Goal: Obtain resource: Download file/media

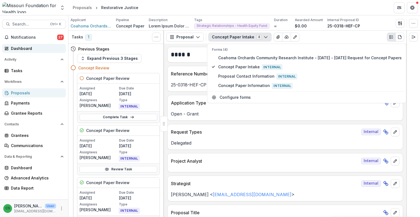
scroll to position [264, 0]
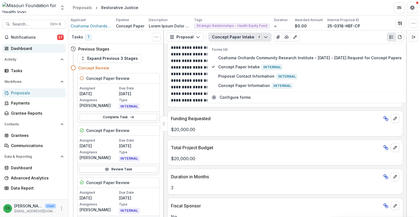
click at [25, 47] on div "Dashboard" at bounding box center [36, 48] width 51 height 6
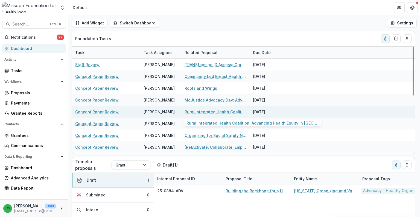
click at [205, 111] on link "Rural Integrated Health Coalition: Advancing Health Equity in [GEOGRAPHIC_DATA]…" at bounding box center [216, 112] width 62 height 6
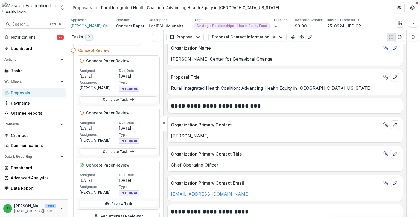
scroll to position [27, 0]
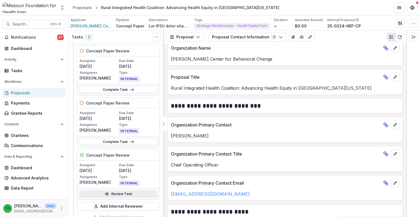
click at [121, 195] on link "Review Task" at bounding box center [119, 193] width 78 height 7
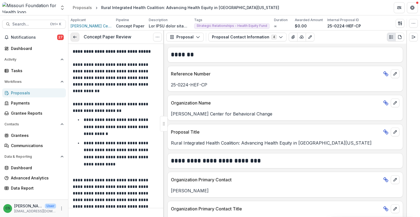
click at [76, 33] on link at bounding box center [75, 37] width 9 height 9
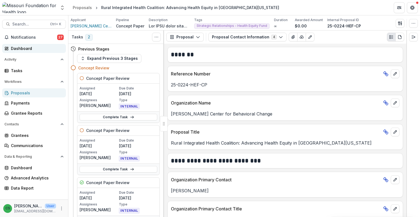
click at [44, 48] on div "Dashboard" at bounding box center [36, 48] width 51 height 6
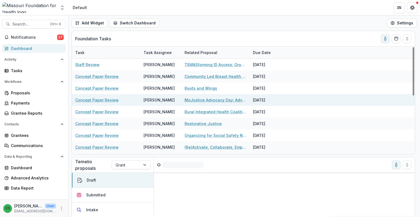
click at [211, 98] on link "MoJustice Advocacy Day: Advancing Health and Justice Equity in [US_STATE] for F…" at bounding box center [216, 100] width 62 height 6
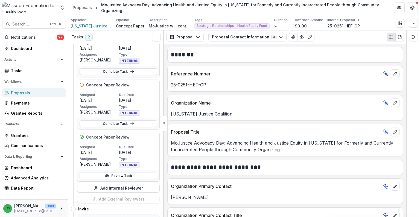
scroll to position [55, 0]
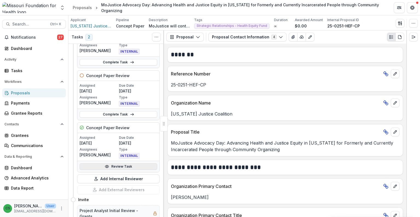
click at [120, 167] on link "Review Task" at bounding box center [119, 166] width 78 height 7
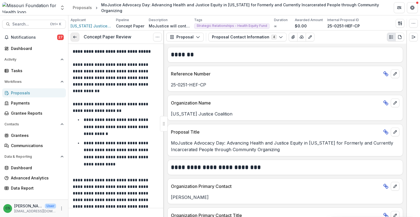
click at [71, 38] on link at bounding box center [75, 37] width 9 height 9
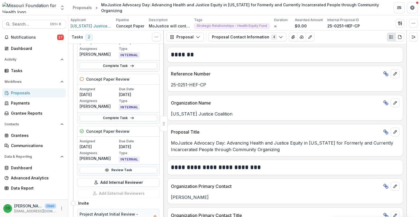
scroll to position [55, 0]
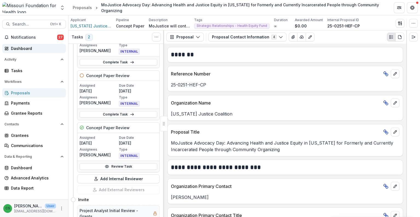
click at [15, 52] on link "Dashboard" at bounding box center [34, 48] width 64 height 9
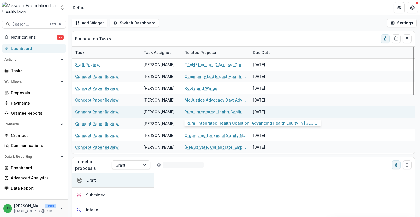
click at [206, 111] on link "Rural Integrated Health Coalition: Advancing Health Equity in [GEOGRAPHIC_DATA]…" at bounding box center [216, 112] width 62 height 6
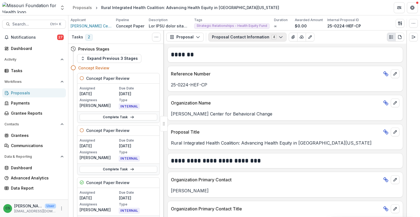
click at [232, 35] on button "Proposal Contact Information 4" at bounding box center [248, 37] width 78 height 9
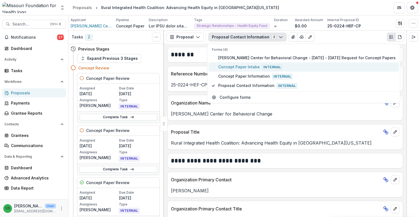
click at [232, 62] on button "Concept Paper Intake Internal" at bounding box center [304, 66] width 191 height 9
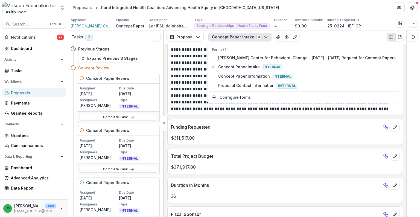
scroll to position [219, 0]
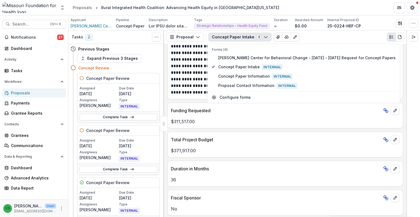
click at [224, 40] on button "Concept Paper Intake 4" at bounding box center [240, 37] width 63 height 9
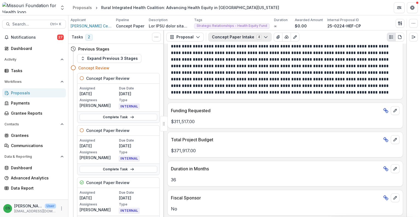
click at [216, 36] on button "Concept Paper Intake 4" at bounding box center [240, 37] width 63 height 9
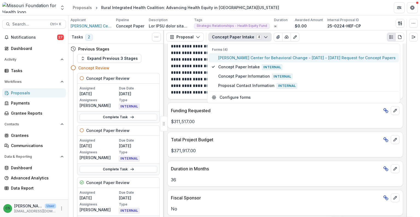
click at [226, 57] on span "[PERSON_NAME] Center for Behavioral Change - [DATE] - [DATE] Request for Concep…" at bounding box center [307, 58] width 178 height 6
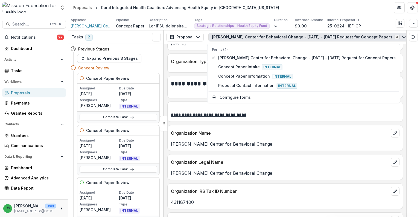
click at [414, 38] on icon "View Attached Files" at bounding box center [416, 37] width 4 height 4
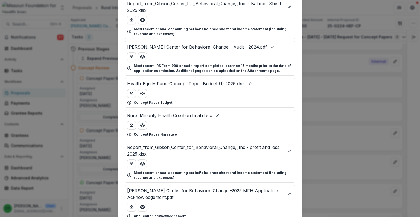
scroll to position [82, 0]
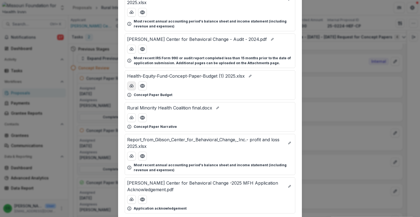
click at [130, 82] on button "download-button" at bounding box center [131, 85] width 9 height 9
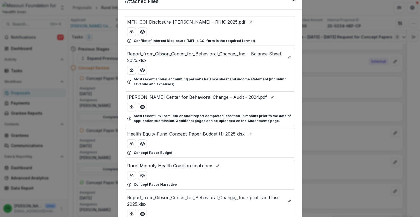
scroll to position [0, 0]
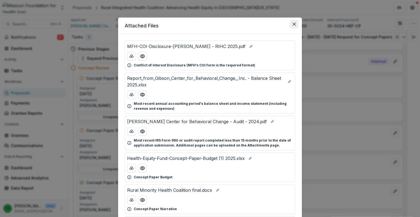
click at [291, 25] on button "Close" at bounding box center [294, 24] width 9 height 9
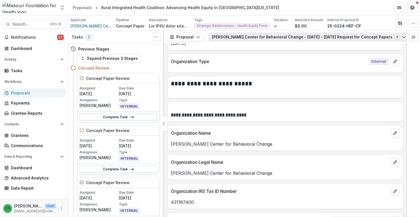
click at [244, 38] on button "Gibson Center for Behavioral Change - 2025 - 2025 Request for Concept Papers 4" at bounding box center [309, 37] width 201 height 9
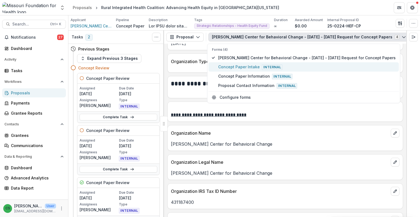
click at [248, 64] on span "Concept Paper Intake Internal" at bounding box center [307, 67] width 178 height 6
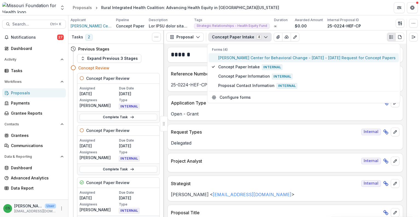
click at [246, 57] on span "[PERSON_NAME] Center for Behavioral Change - [DATE] - [DATE] Request for Concep…" at bounding box center [307, 58] width 178 height 6
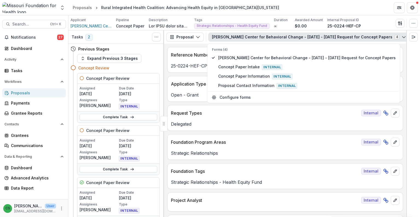
click at [194, 50] on div "Reference Number Internal" at bounding box center [285, 53] width 235 height 12
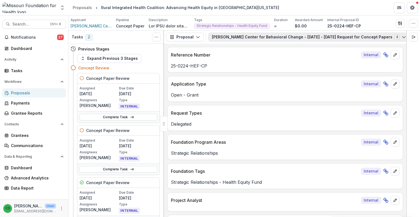
click at [229, 34] on button "Gibson Center for Behavioral Change - 2025 - 2025 Request for Concept Papers 4" at bounding box center [309, 37] width 201 height 9
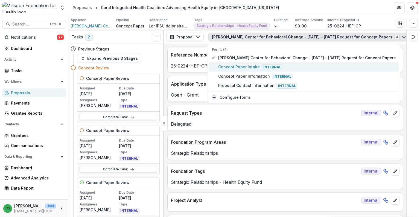
click at [234, 67] on span "Concept Paper Intake Internal" at bounding box center [307, 67] width 178 height 6
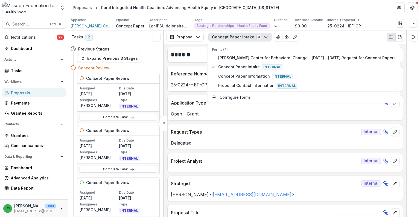
click at [248, 40] on button "Concept Paper Intake 4" at bounding box center [240, 37] width 63 height 9
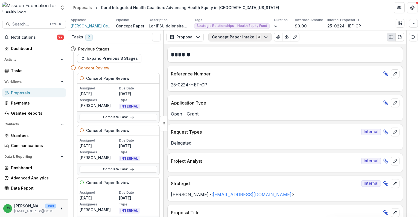
click at [244, 36] on button "Concept Paper Intake 4" at bounding box center [240, 37] width 63 height 9
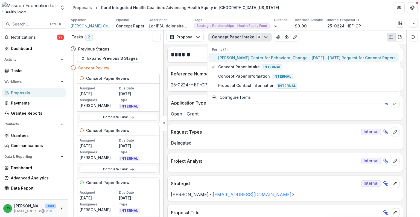
click at [246, 55] on span "[PERSON_NAME] Center for Behavioral Change - [DATE] - [DATE] Request for Concep…" at bounding box center [307, 58] width 178 height 6
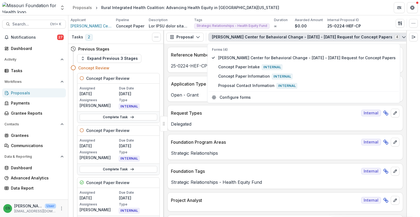
click at [414, 35] on icon "View Attached Files" at bounding box center [416, 37] width 4 height 4
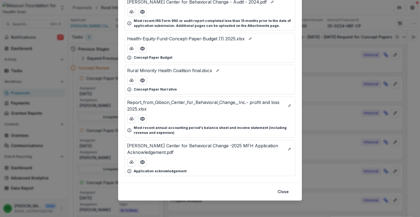
scroll to position [119, 0]
click at [132, 80] on icon "download-button" at bounding box center [131, 80] width 4 height 4
